Goal: Find specific page/section: Find specific page/section

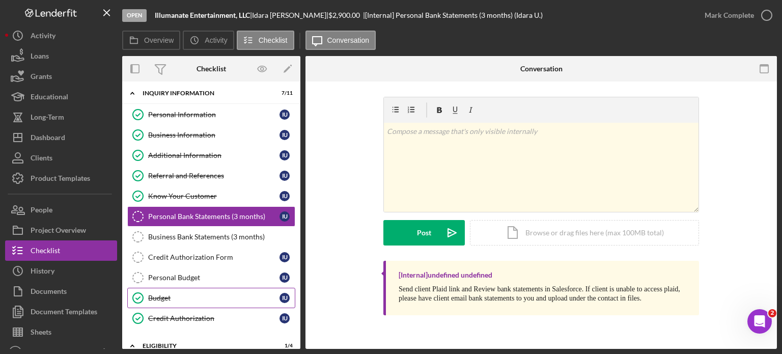
scroll to position [105, 0]
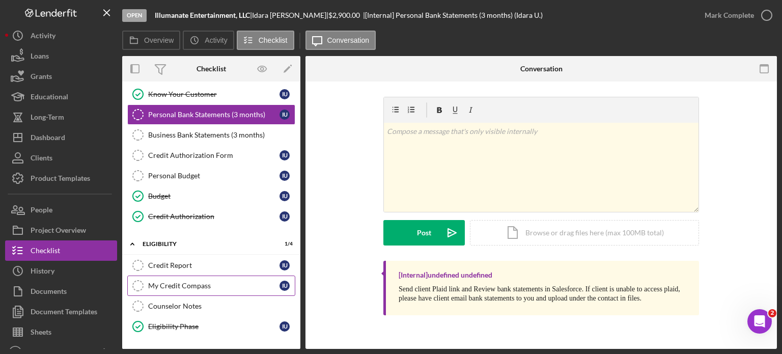
click at [175, 277] on link "My Credit Compass My Credit Compass I U" at bounding box center [211, 285] width 168 height 20
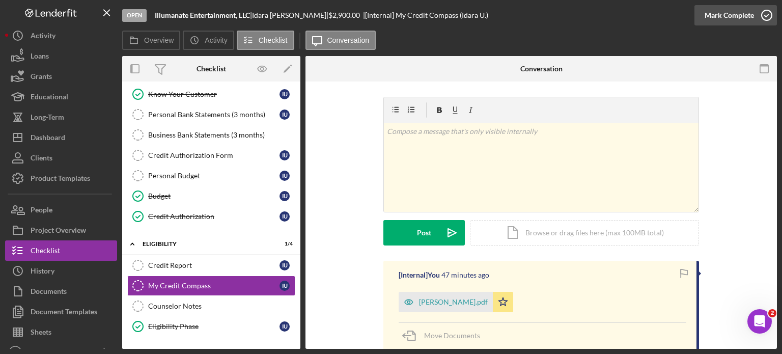
click at [765, 14] on icon "button" at bounding box center [766, 15] width 25 height 25
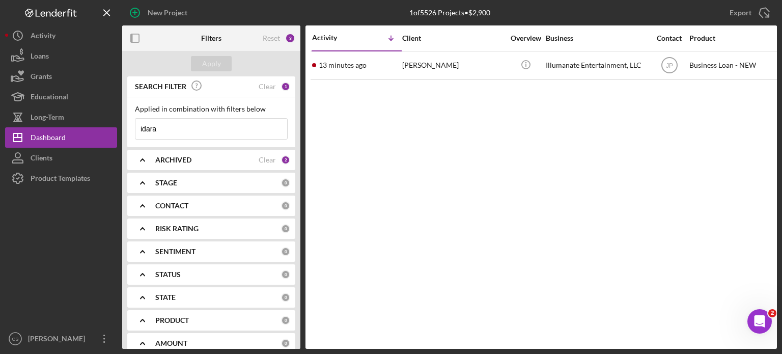
click at [164, 124] on input "idara" at bounding box center [211, 129] width 152 height 20
type input "i"
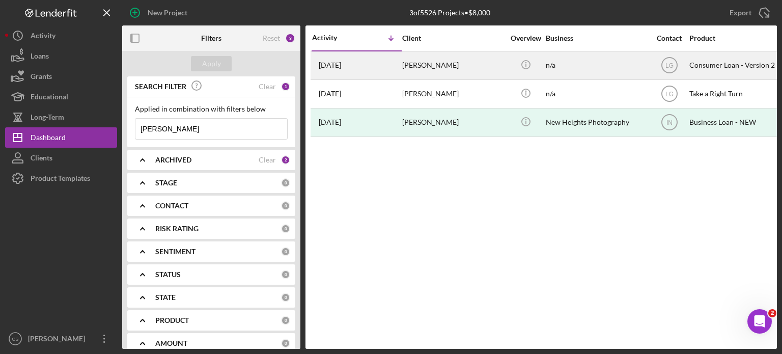
type input "[PERSON_NAME]"
click at [341, 63] on time "[DATE]" at bounding box center [330, 65] width 22 height 8
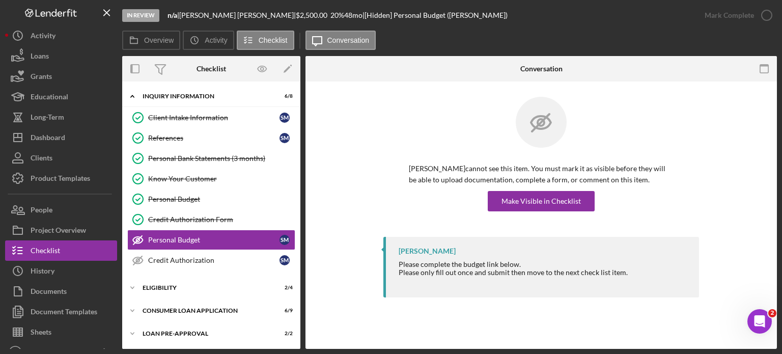
scroll to position [23, 0]
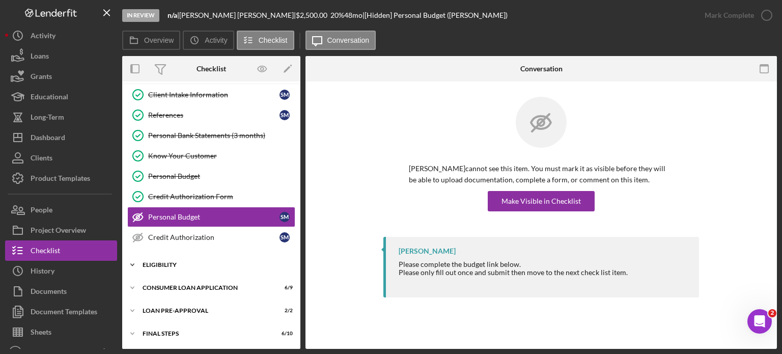
click at [132, 261] on icon "Icon/Expander" at bounding box center [132, 265] width 20 height 20
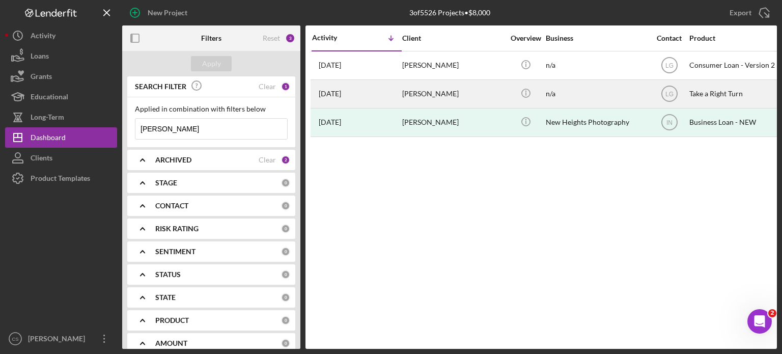
click at [337, 93] on time "[DATE]" at bounding box center [330, 94] width 22 height 8
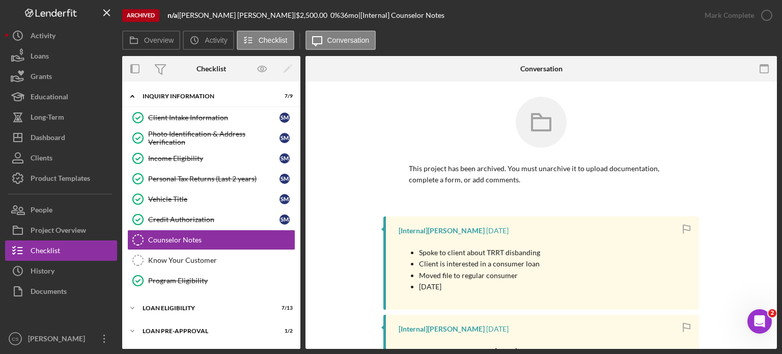
scroll to position [23, 0]
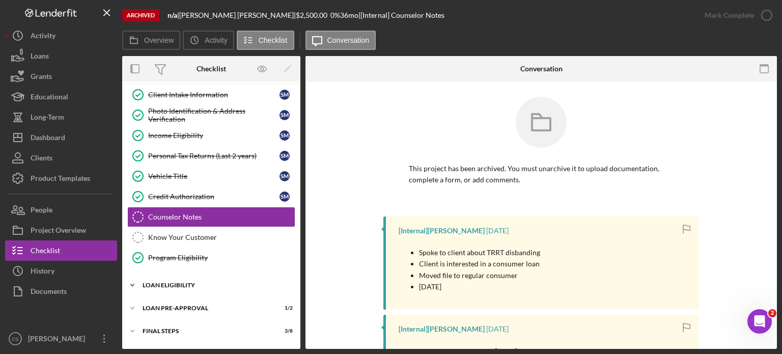
click at [131, 280] on icon "Icon/Expander" at bounding box center [132, 285] width 20 height 20
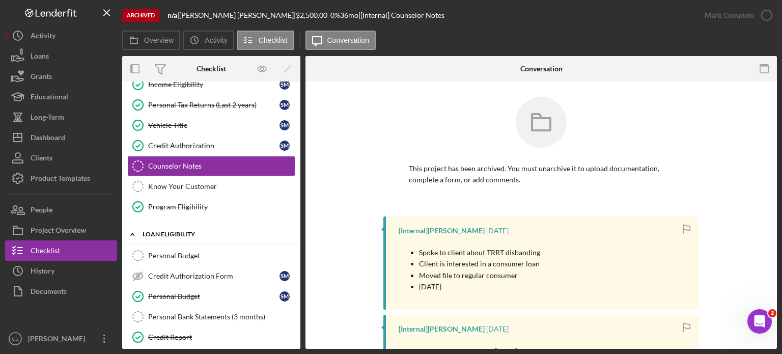
scroll to position [125, 0]
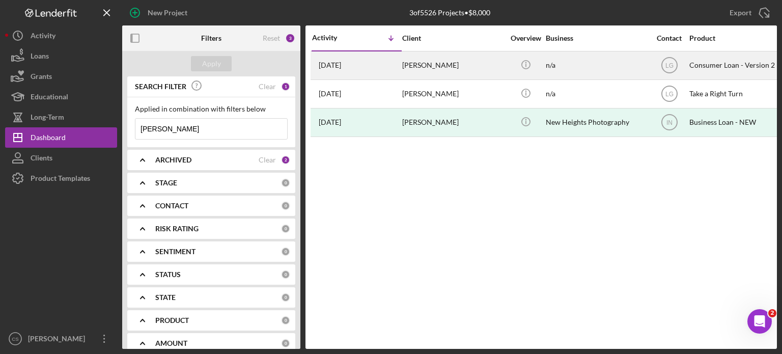
click at [418, 67] on div "Sylvia McDonald" at bounding box center [453, 65] width 102 height 27
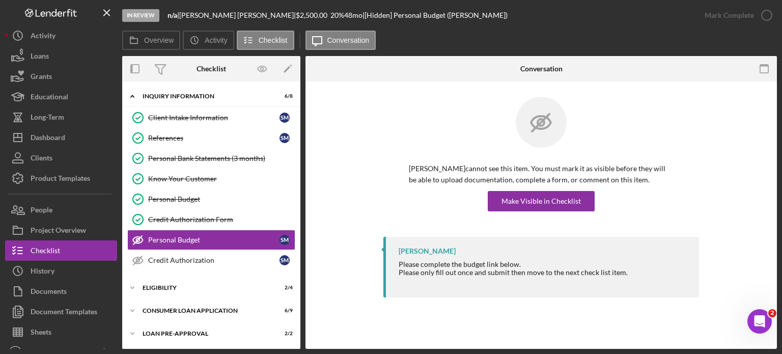
scroll to position [23, 0]
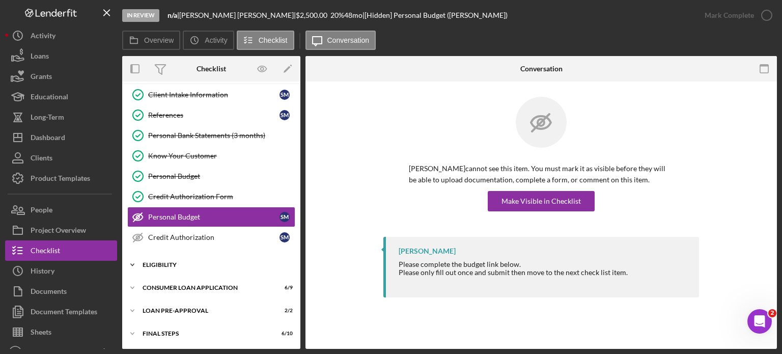
click at [130, 260] on icon "Icon/Expander" at bounding box center [132, 265] width 20 height 20
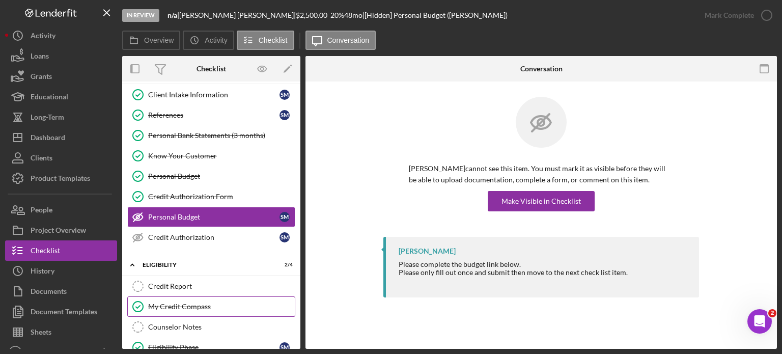
click at [164, 305] on div "My Credit Compass" at bounding box center [221, 306] width 147 height 8
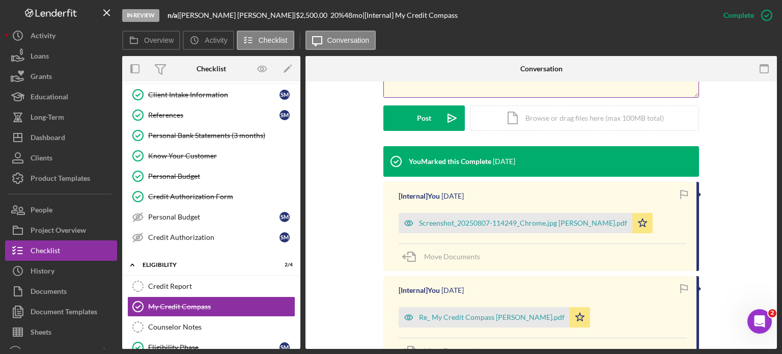
scroll to position [305, 0]
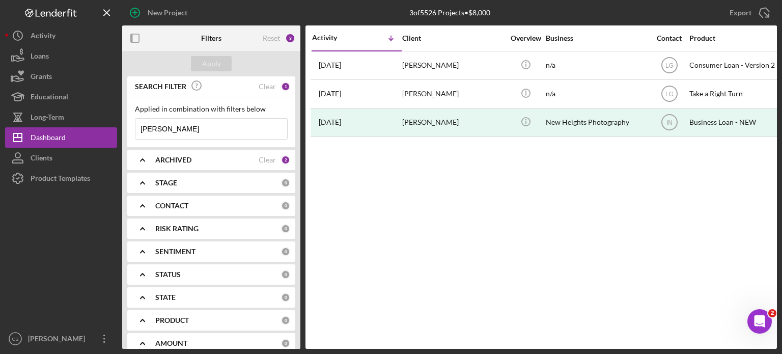
click at [181, 128] on input "sylvia" at bounding box center [211, 129] width 152 height 20
drag, startPoint x: 181, startPoint y: 128, endPoint x: 130, endPoint y: 118, distance: 52.4
click at [130, 118] on div "Applied in combination with filters below sylvia Icon/Menu Close" at bounding box center [211, 122] width 168 height 50
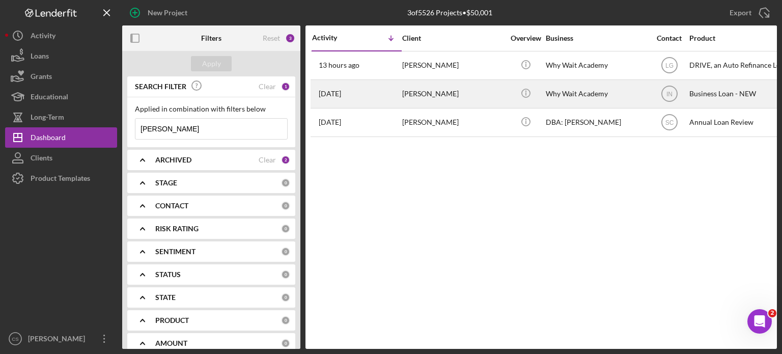
type input "[PERSON_NAME]"
click at [334, 90] on time "[DATE]" at bounding box center [330, 94] width 22 height 8
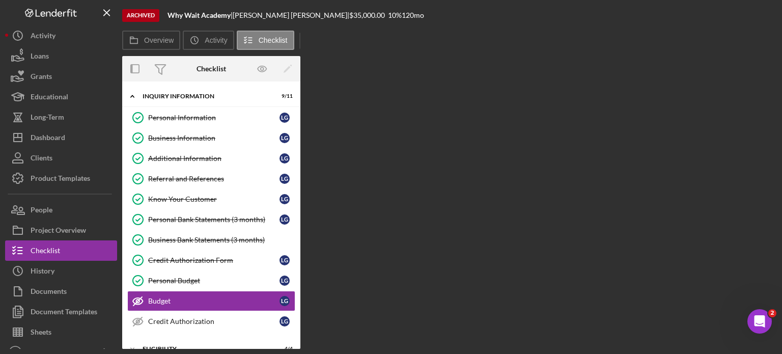
scroll to position [84, 0]
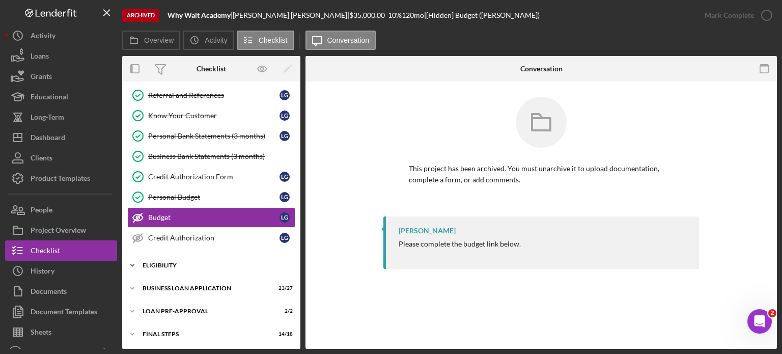
click at [134, 260] on icon "Icon/Expander" at bounding box center [132, 265] width 20 height 20
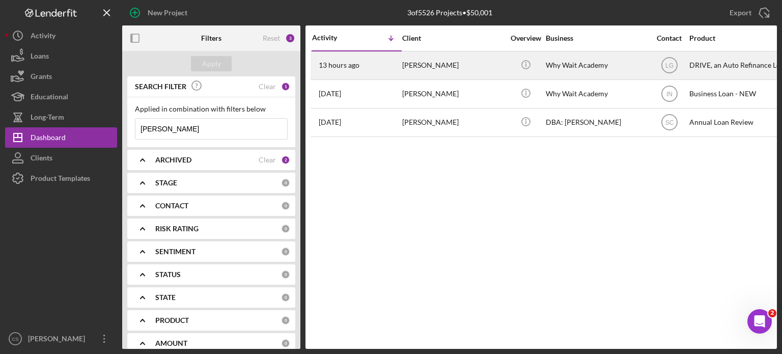
click at [348, 67] on time "13 hours ago" at bounding box center [339, 65] width 41 height 8
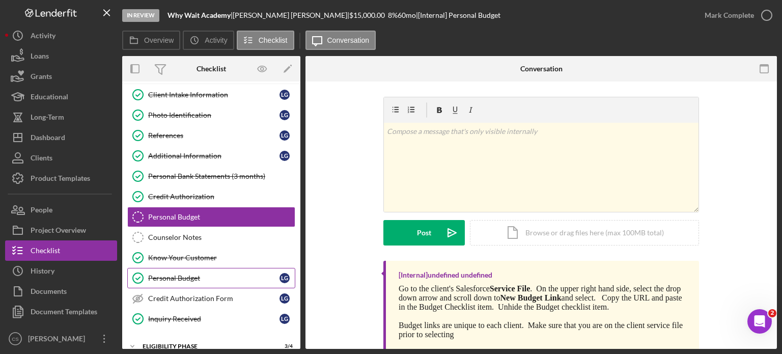
scroll to position [74, 0]
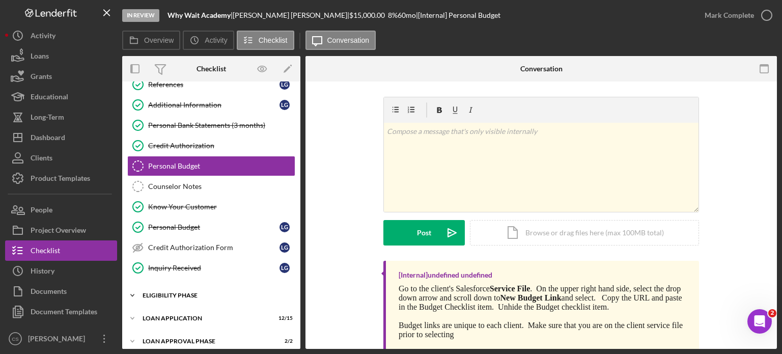
click at [132, 293] on icon "Icon/Expander" at bounding box center [132, 295] width 20 height 20
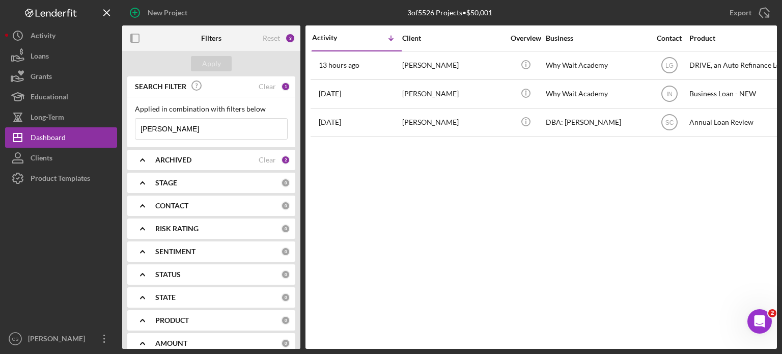
click at [190, 128] on input "[PERSON_NAME]" at bounding box center [211, 129] width 152 height 20
drag, startPoint x: 190, startPoint y: 128, endPoint x: 110, endPoint y: 120, distance: 80.4
click at [110, 120] on div "New Project 3 of 5526 Projects • $50,001 [PERSON_NAME] Export Icon/Export Filte…" at bounding box center [391, 174] width 772 height 349
type input "s"
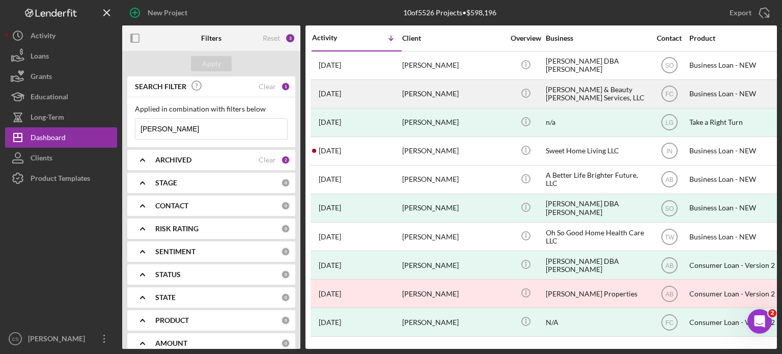
type input "[PERSON_NAME]"
click at [332, 92] on time "[DATE]" at bounding box center [330, 94] width 22 height 8
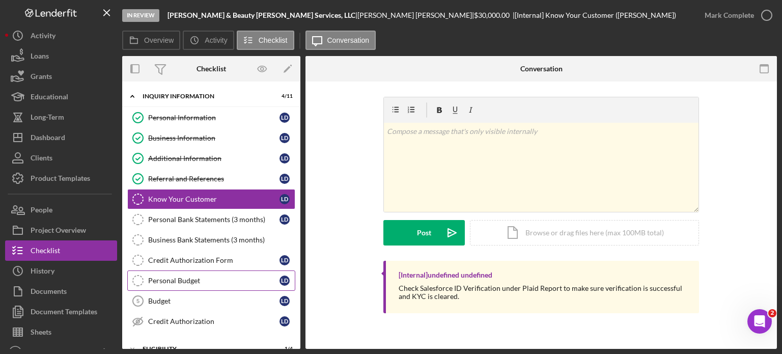
scroll to position [102, 0]
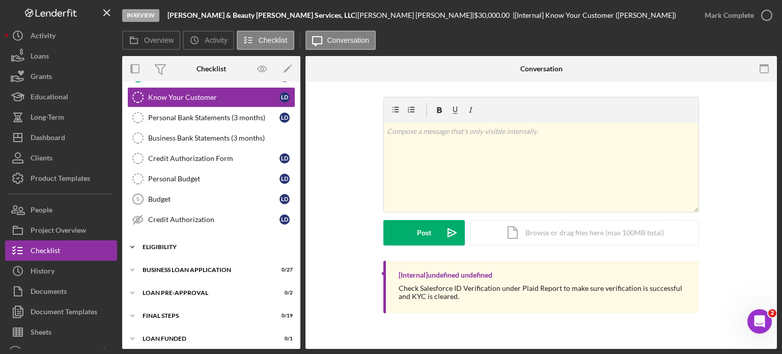
click at [130, 245] on icon "Icon/Expander" at bounding box center [132, 247] width 20 height 20
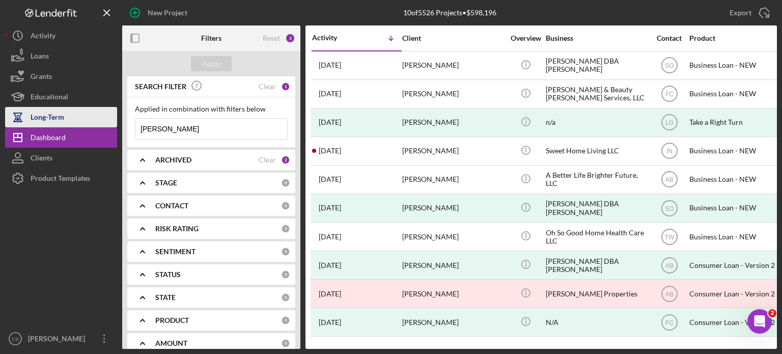
drag, startPoint x: 192, startPoint y: 130, endPoint x: 66, endPoint y: 114, distance: 127.3
click at [66, 114] on div "New Project 10 of 5526 Projects • $598,196 [PERSON_NAME] Export Icon/Export Fil…" at bounding box center [391, 174] width 772 height 349
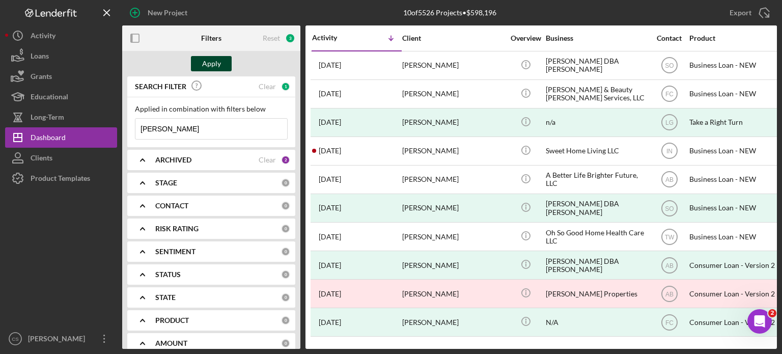
type input "[PERSON_NAME]"
click at [197, 67] on button "Apply" at bounding box center [211, 63] width 41 height 15
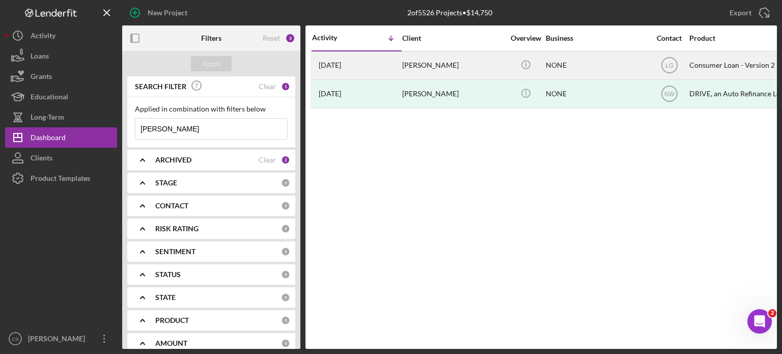
click at [341, 65] on time "[DATE]" at bounding box center [330, 65] width 22 height 8
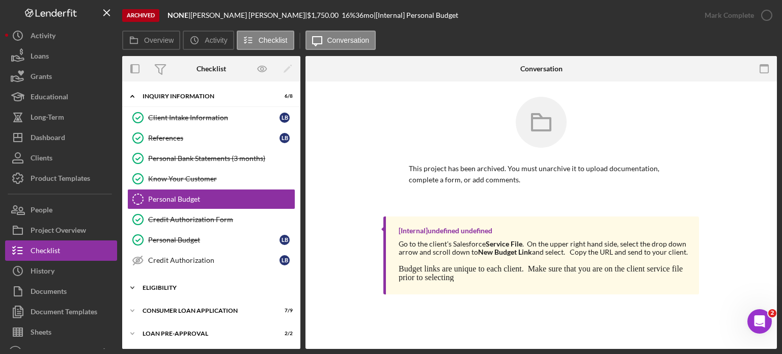
click at [132, 284] on icon "Icon/Expander" at bounding box center [132, 287] width 20 height 20
click at [186, 320] on link "My Credit Compass My Credit Compass" at bounding box center [211, 329] width 168 height 20
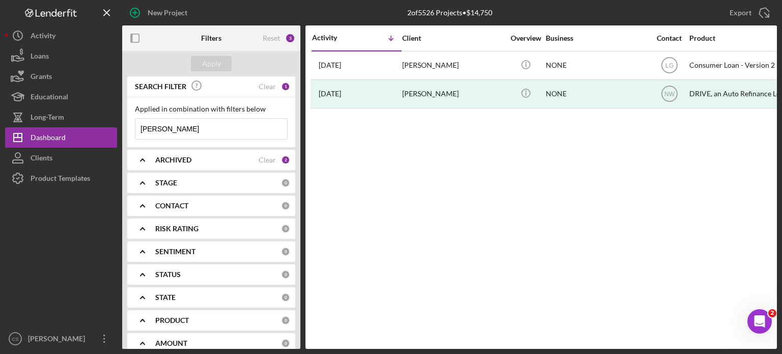
drag, startPoint x: 181, startPoint y: 131, endPoint x: 118, endPoint y: 125, distance: 63.4
click at [118, 125] on div "New Project 2 of 5526 Projects • $14,750 [PERSON_NAME] Export Icon/Export Filte…" at bounding box center [391, 174] width 772 height 349
type input "[PERSON_NAME]"
click at [213, 60] on div "Apply" at bounding box center [211, 63] width 19 height 15
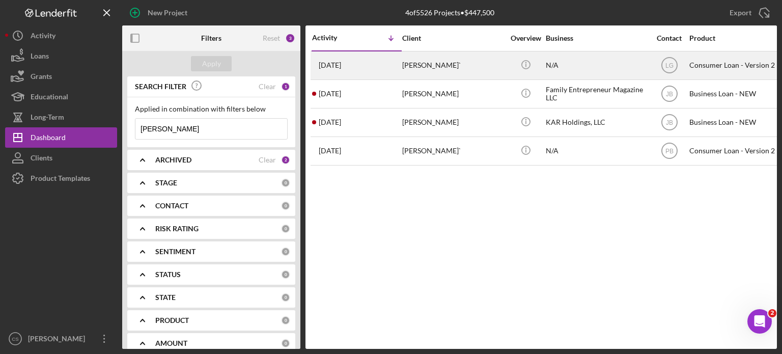
click at [341, 65] on time "[DATE]" at bounding box center [330, 65] width 22 height 8
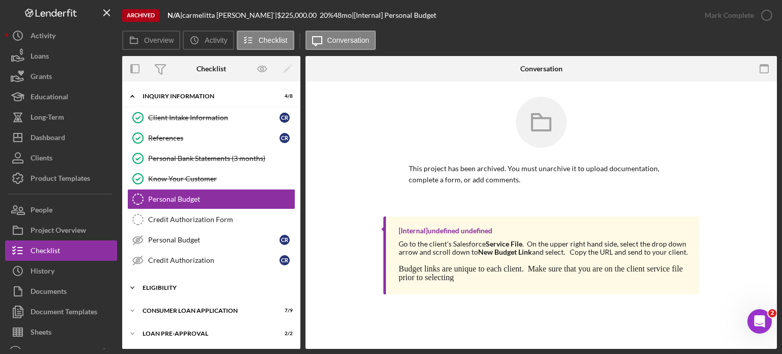
click at [138, 284] on icon "Icon/Expander" at bounding box center [132, 287] width 20 height 20
click at [197, 325] on div "My Credit Compass" at bounding box center [221, 329] width 147 height 8
